Goal: Transaction & Acquisition: Download file/media

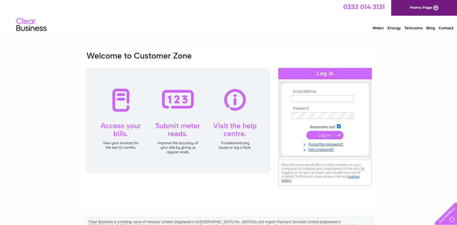
type input "joluxton@portledge-estate.co.uk"
click at [323, 133] on input "submit" at bounding box center [324, 135] width 37 height 8
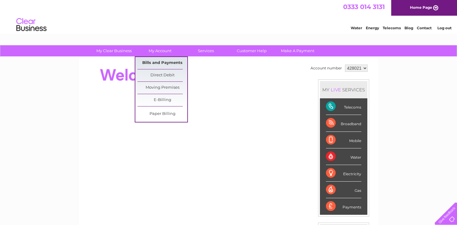
click at [157, 62] on link "Bills and Payments" at bounding box center [163, 63] width 50 height 12
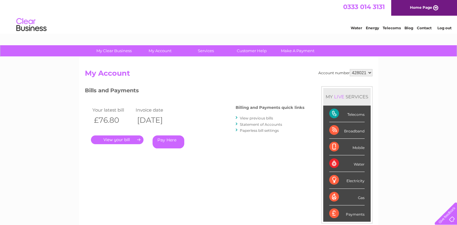
click at [111, 137] on link "." at bounding box center [117, 140] width 53 height 9
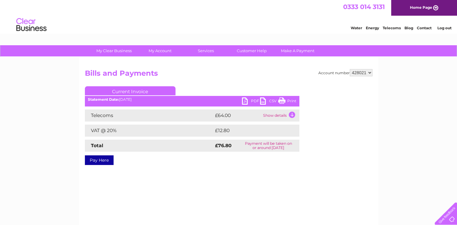
click at [253, 100] on link "PDF" at bounding box center [251, 102] width 18 height 9
